Goal: Task Accomplishment & Management: Manage account settings

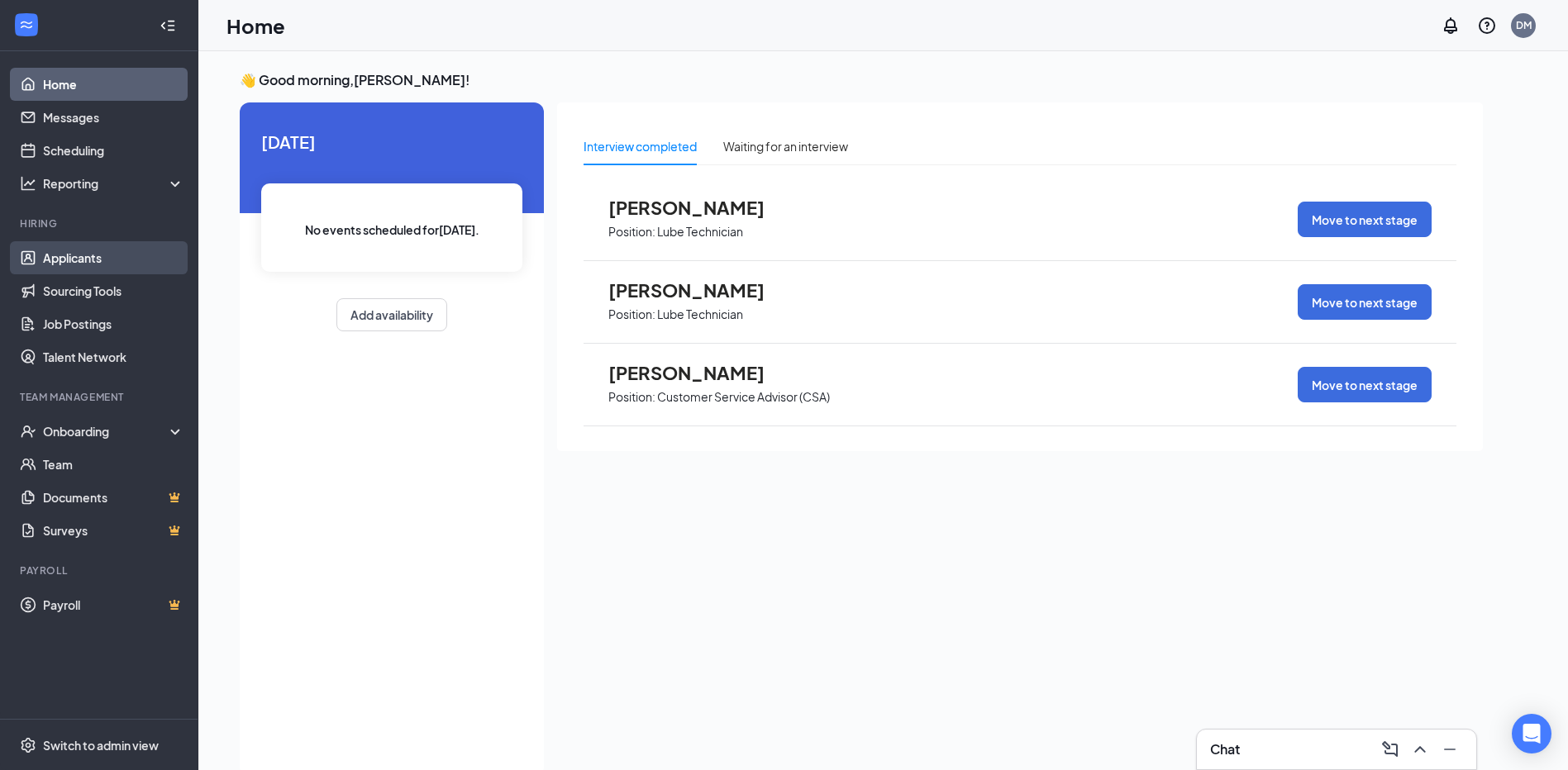
click at [118, 253] on link "Applicants" at bounding box center [113, 257] width 142 height 33
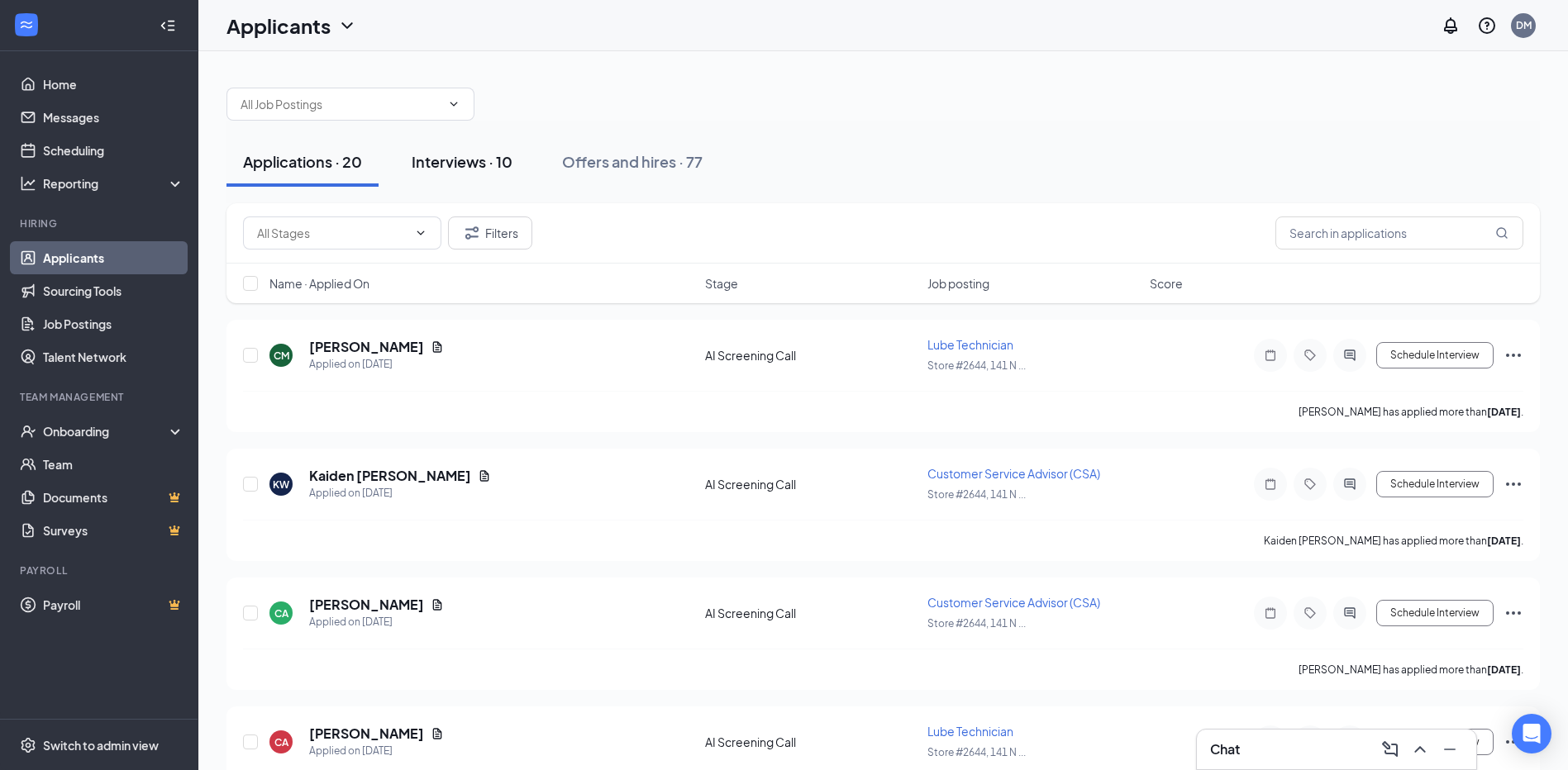
click at [477, 163] on div "Interviews · 10" at bounding box center [461, 161] width 101 height 20
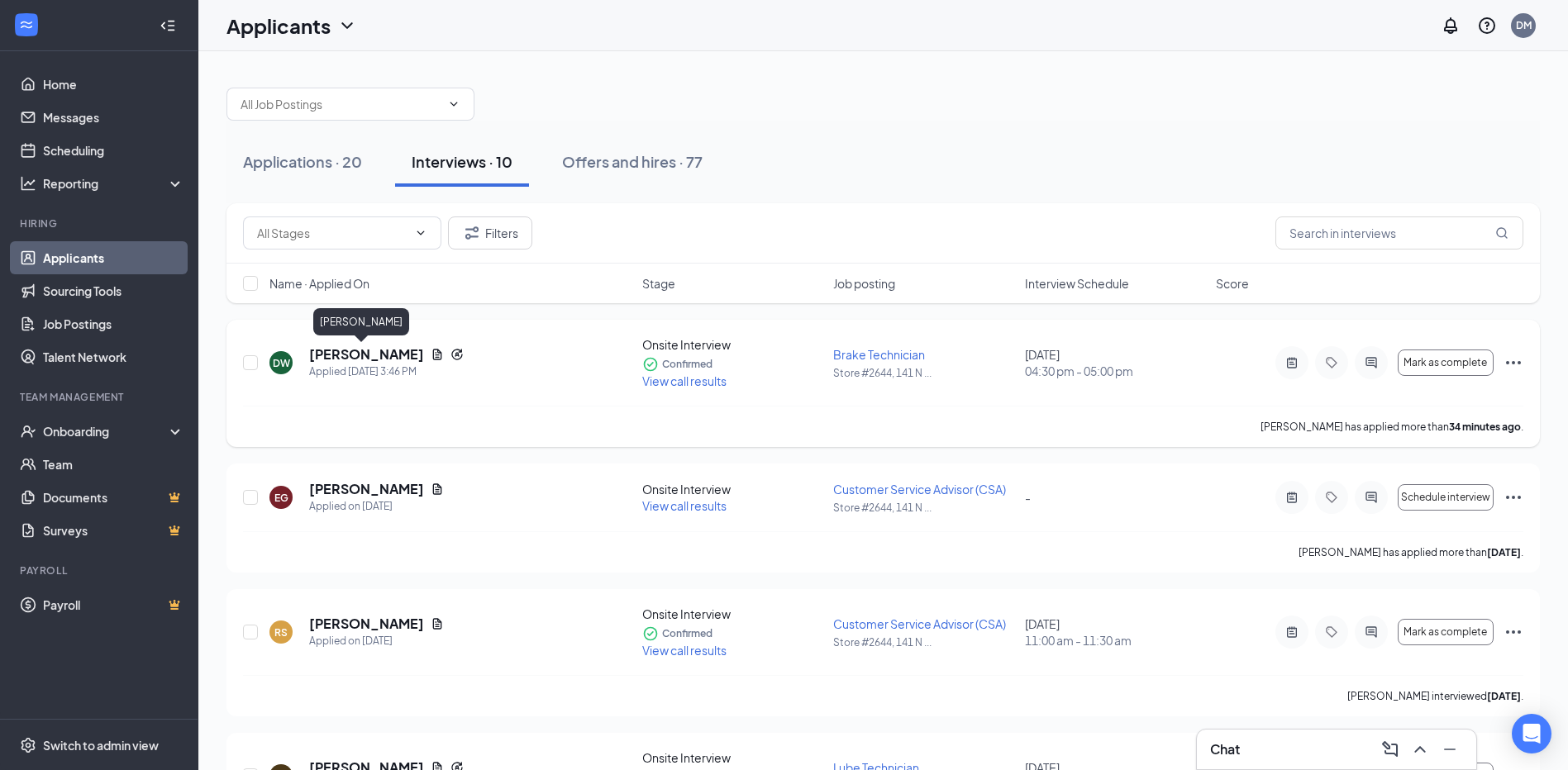
click at [385, 347] on h5 "[PERSON_NAME]" at bounding box center [366, 354] width 115 height 18
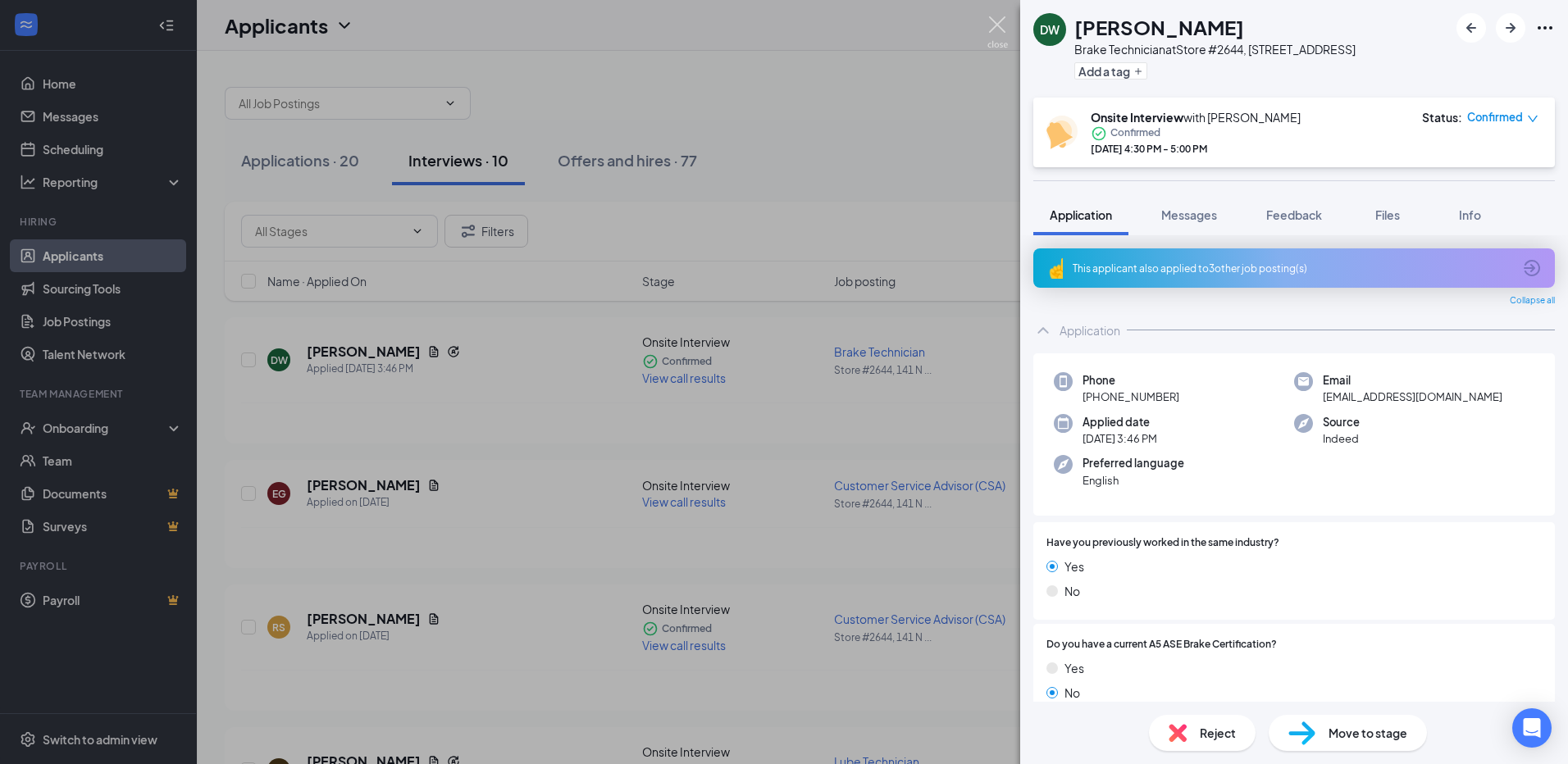
click at [990, 22] on img at bounding box center [996, 33] width 20 height 32
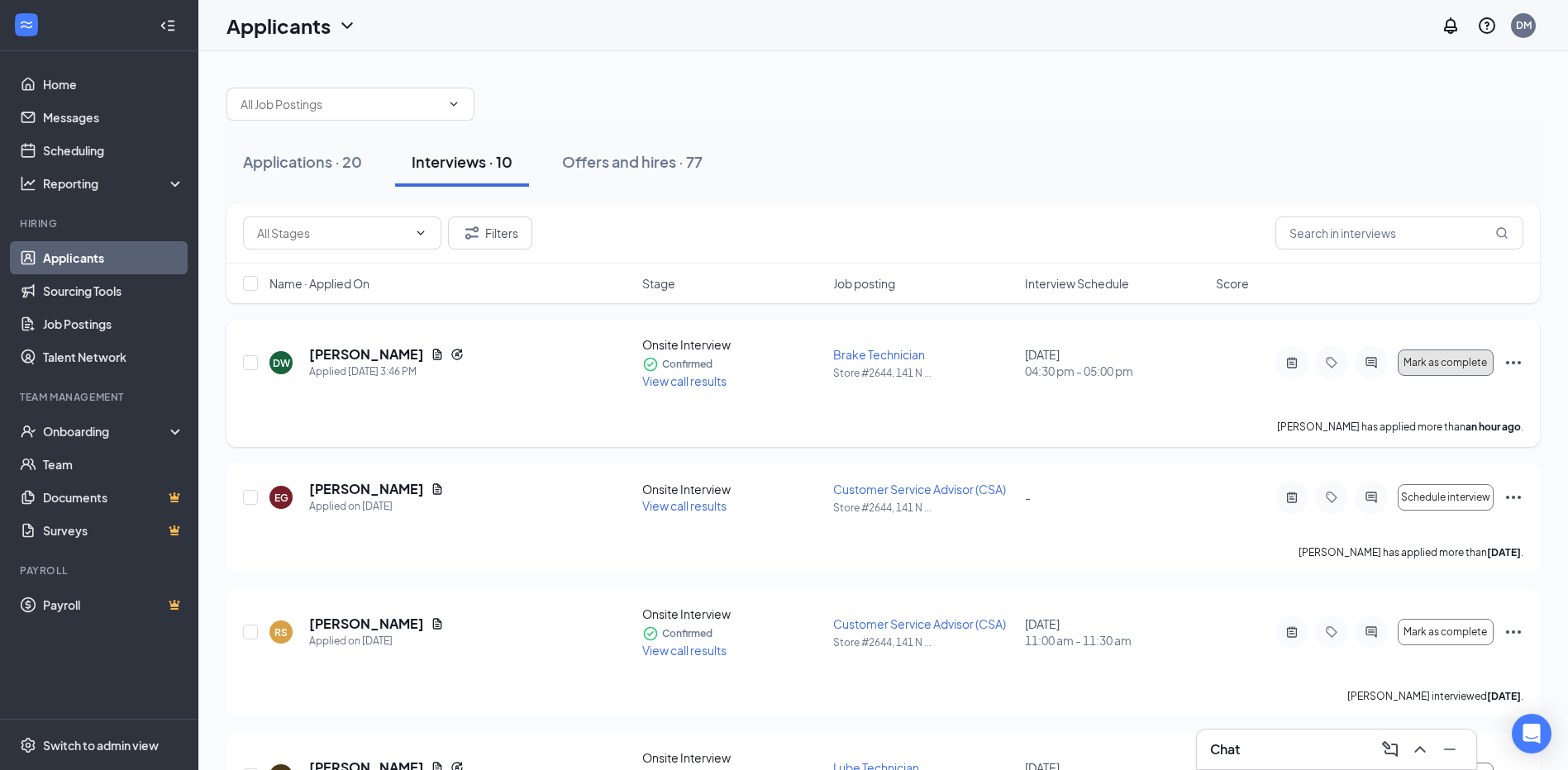
click at [1417, 357] on span "Mark as complete" at bounding box center [1445, 362] width 84 height 12
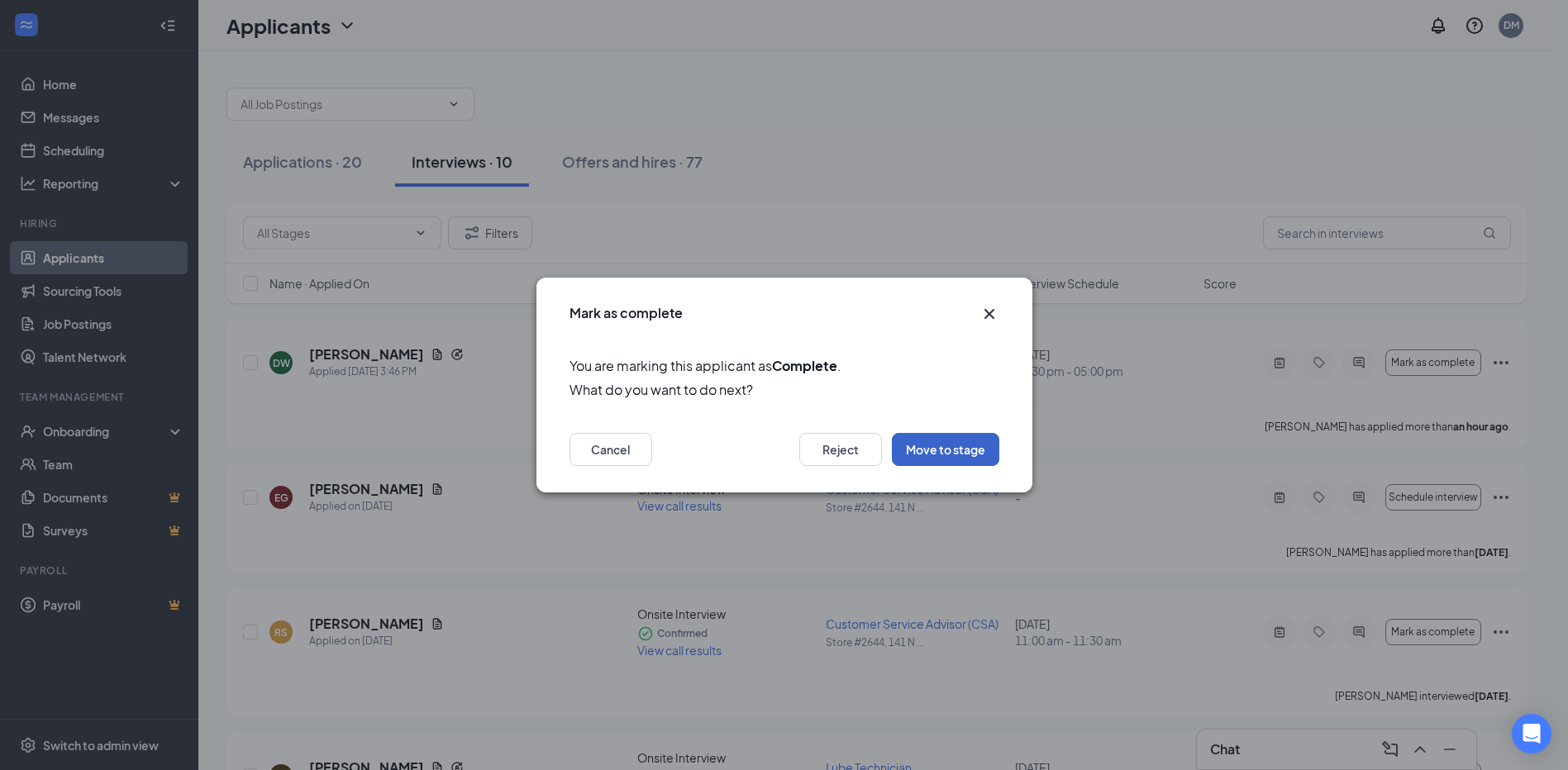
click at [957, 450] on button "Move to stage" at bounding box center [945, 449] width 108 height 33
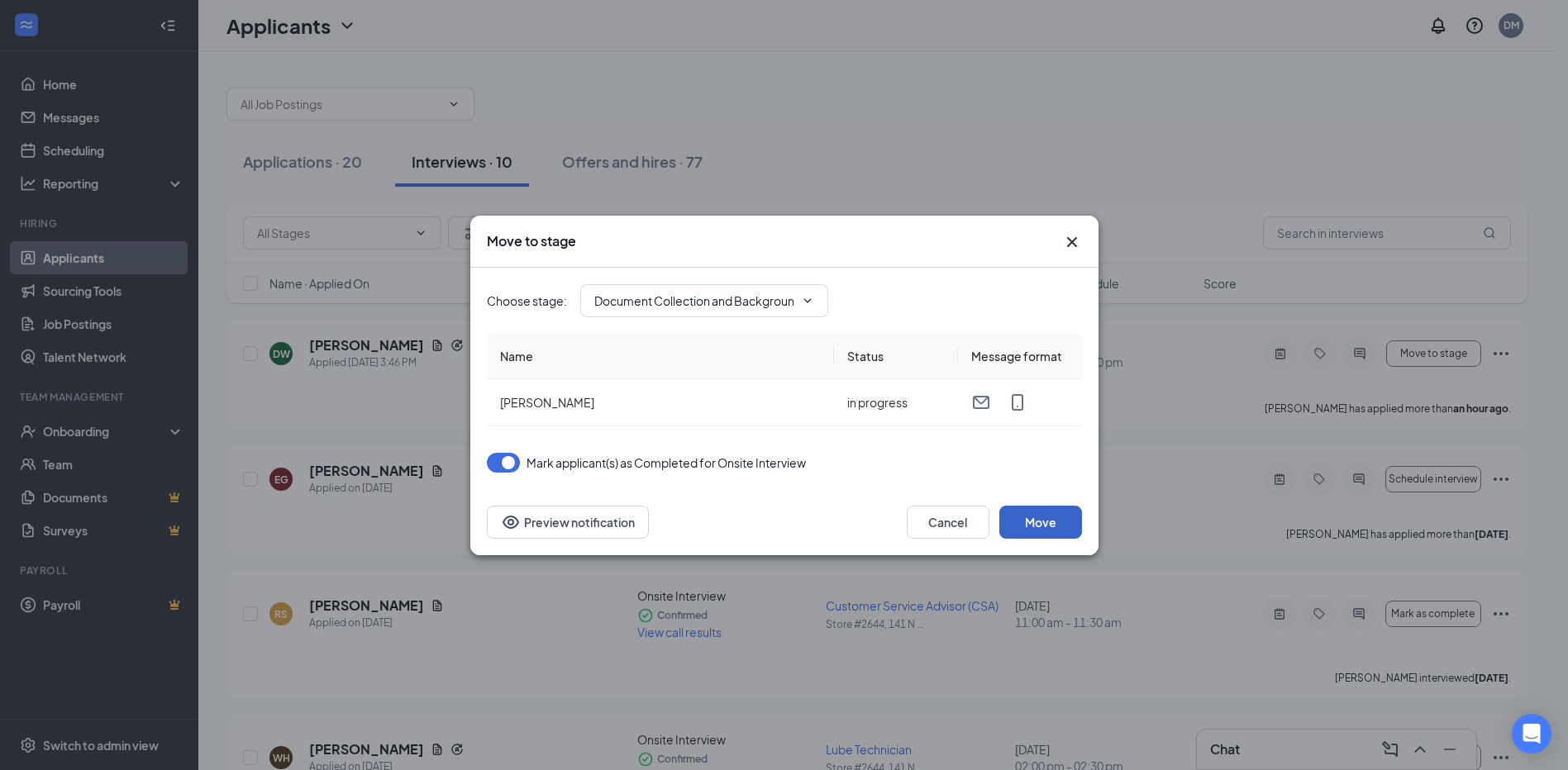
click at [1070, 526] on button "Move" at bounding box center [1040, 522] width 83 height 33
